Goal: Information Seeking & Learning: Learn about a topic

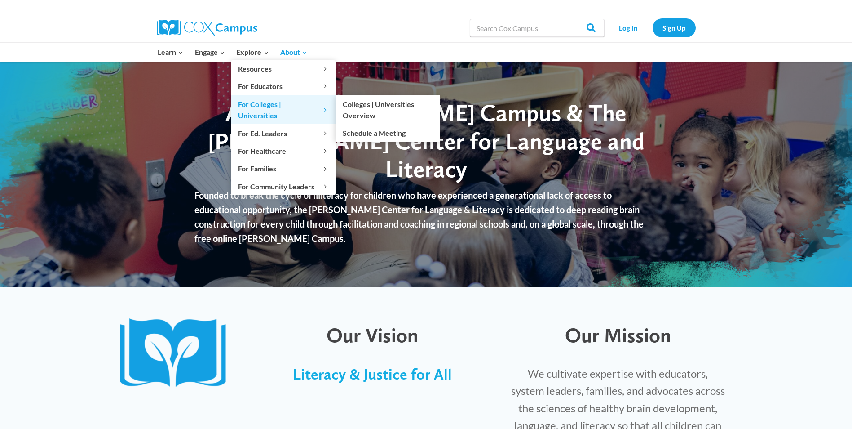
click at [267, 105] on span "For Colleges | Universities Expand" at bounding box center [283, 109] width 90 height 23
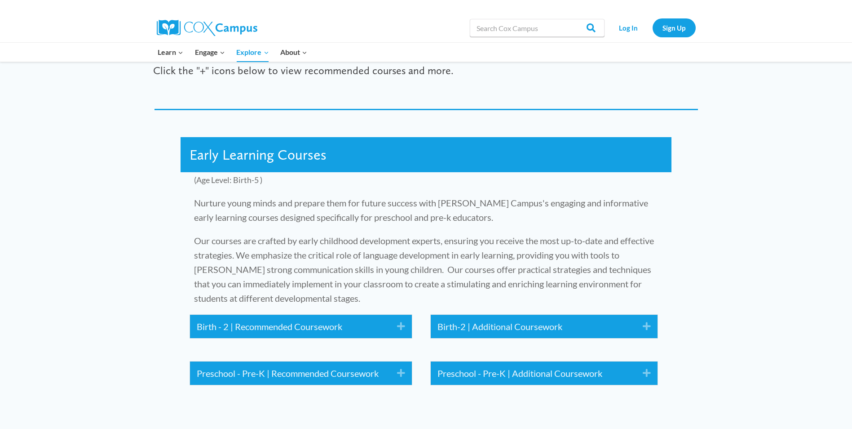
scroll to position [988, 0]
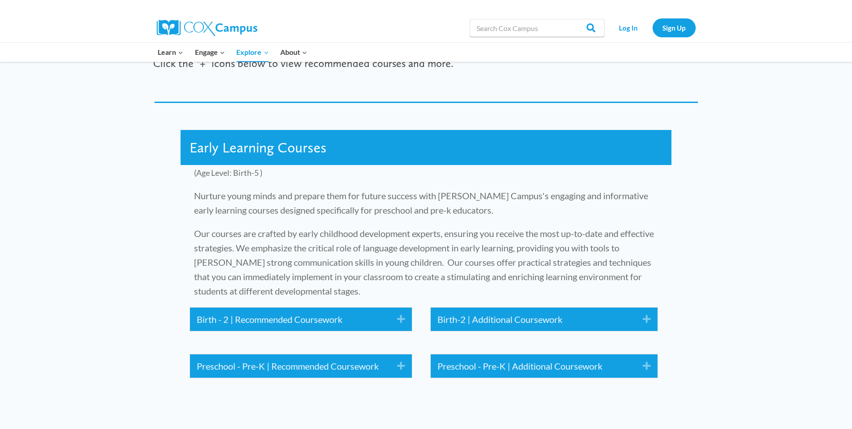
click at [402, 312] on icon "Expand" at bounding box center [397, 319] width 15 height 14
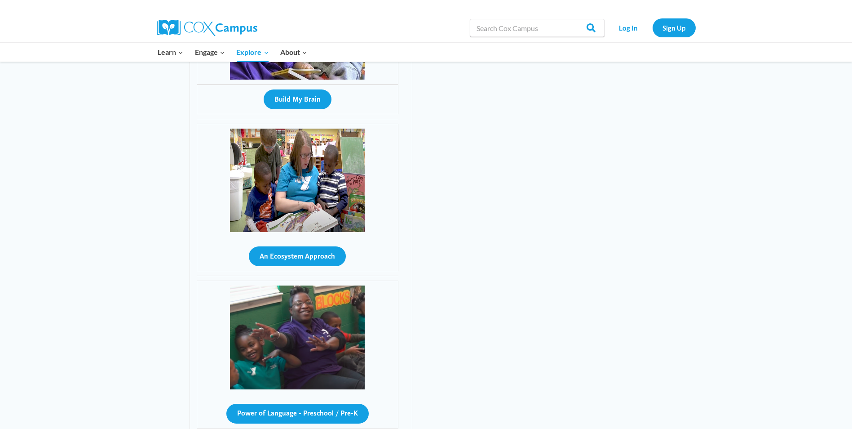
scroll to position [1033, 0]
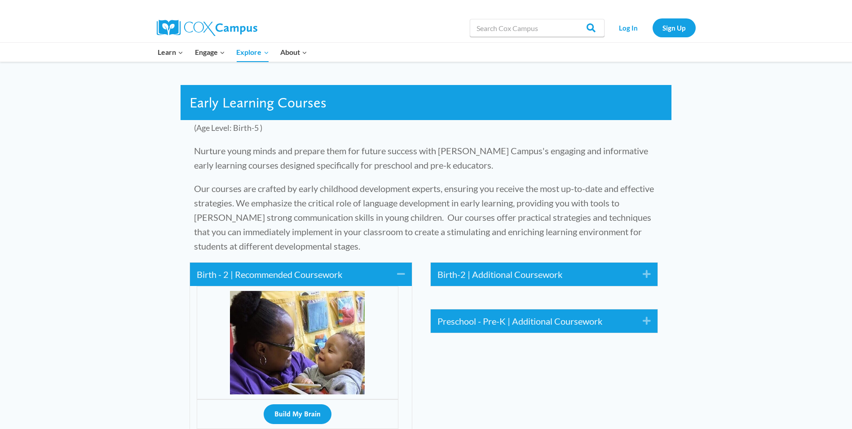
click at [647, 267] on icon "Expand" at bounding box center [643, 274] width 15 height 14
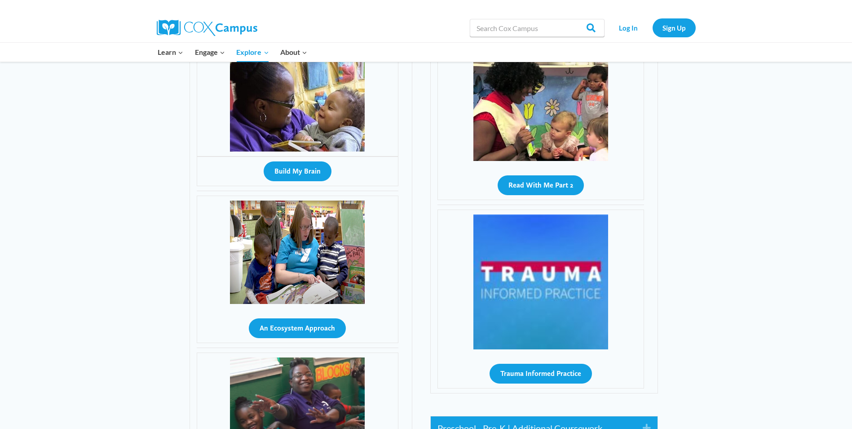
scroll to position [1392, 0]
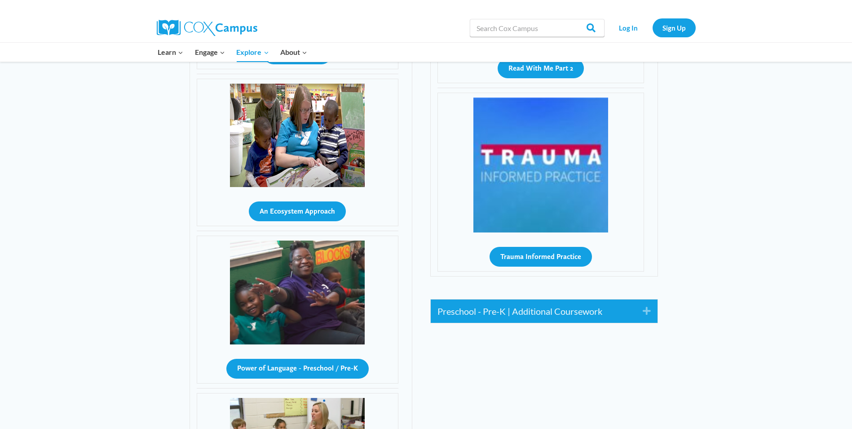
click at [648, 304] on icon "Expand" at bounding box center [643, 311] width 15 height 14
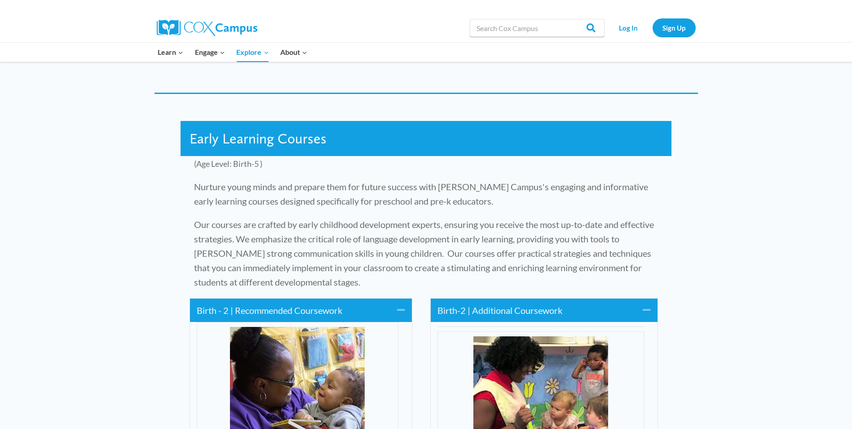
scroll to position [853, 0]
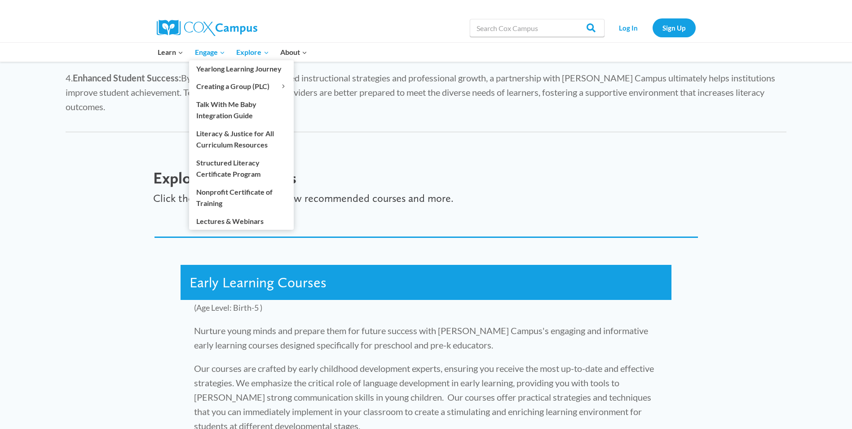
click at [216, 51] on span "Engage Expand" at bounding box center [210, 52] width 30 height 12
click at [242, 196] on link "Nonprofit Certificate of Training" at bounding box center [241, 197] width 105 height 29
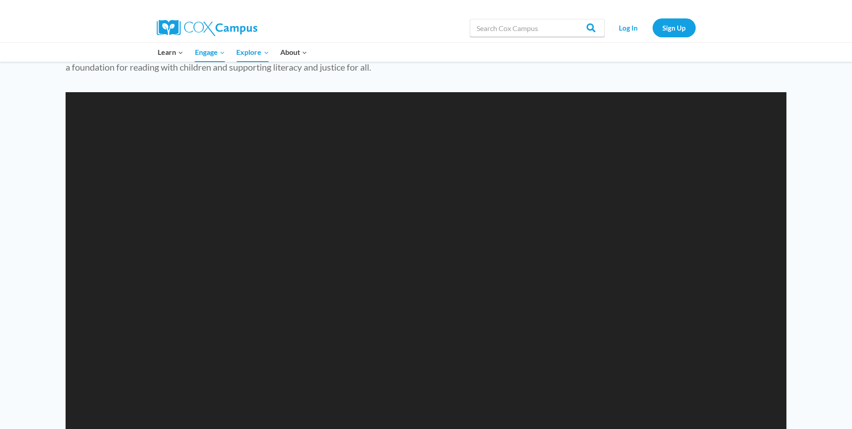
scroll to position [853, 0]
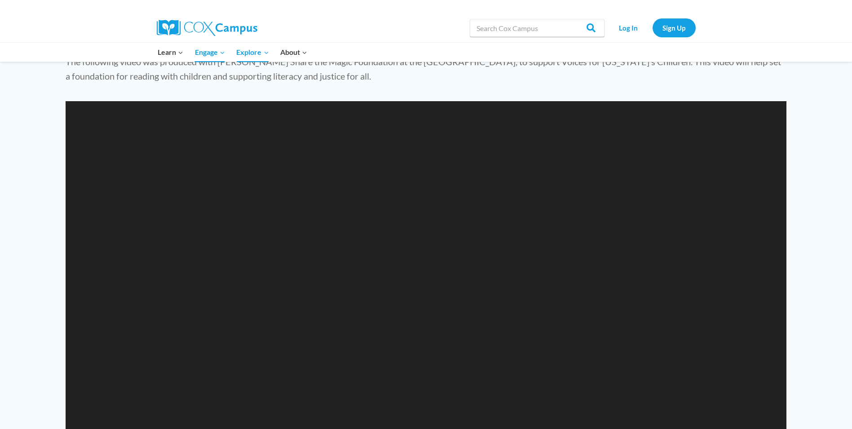
click at [654, 403] on video "https://coxcampus.org/wp-content/uploads/2023/09/magicianshat_final_alt-240p.mp4" at bounding box center [426, 304] width 721 height 406
click at [656, 401] on div "Video Player" at bounding box center [426, 304] width 721 height 406
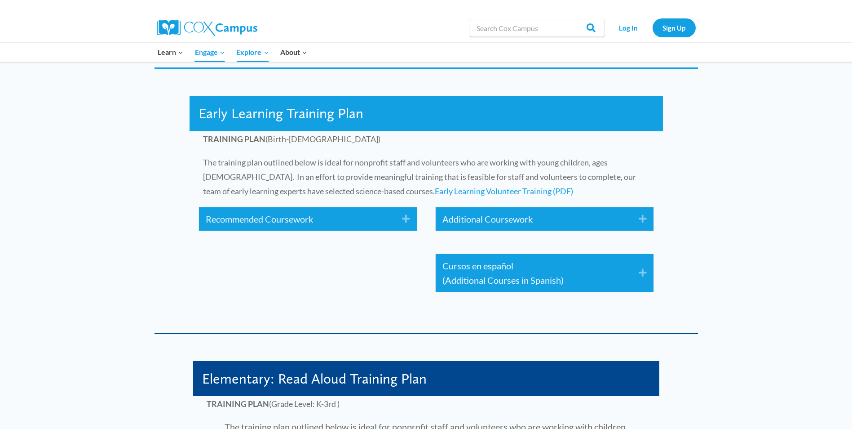
scroll to position [1437, 0]
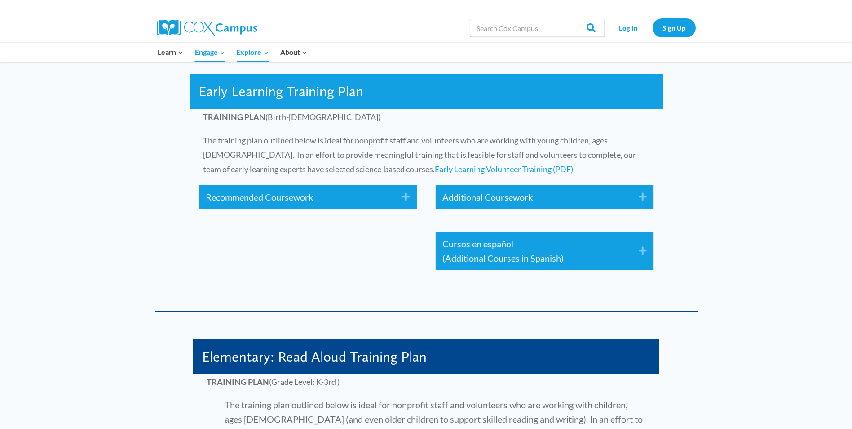
click at [411, 194] on div "Recommended Coursework Expand" at bounding box center [308, 196] width 218 height 23
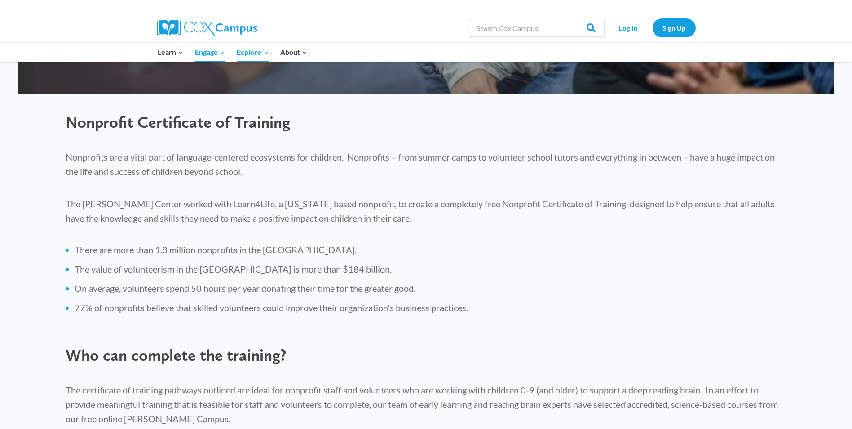
scroll to position [225, 0]
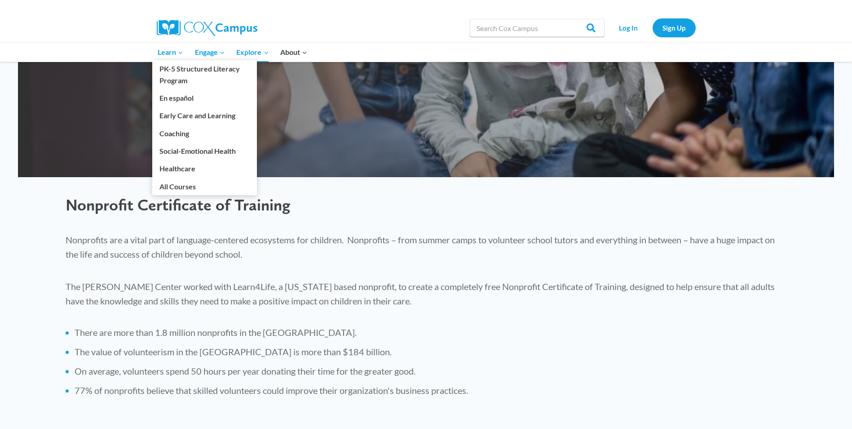
click at [176, 49] on span "Learn Expand" at bounding box center [171, 52] width 26 height 12
click at [199, 115] on link "Early Care and Learning" at bounding box center [204, 115] width 105 height 17
